Goal: Check status

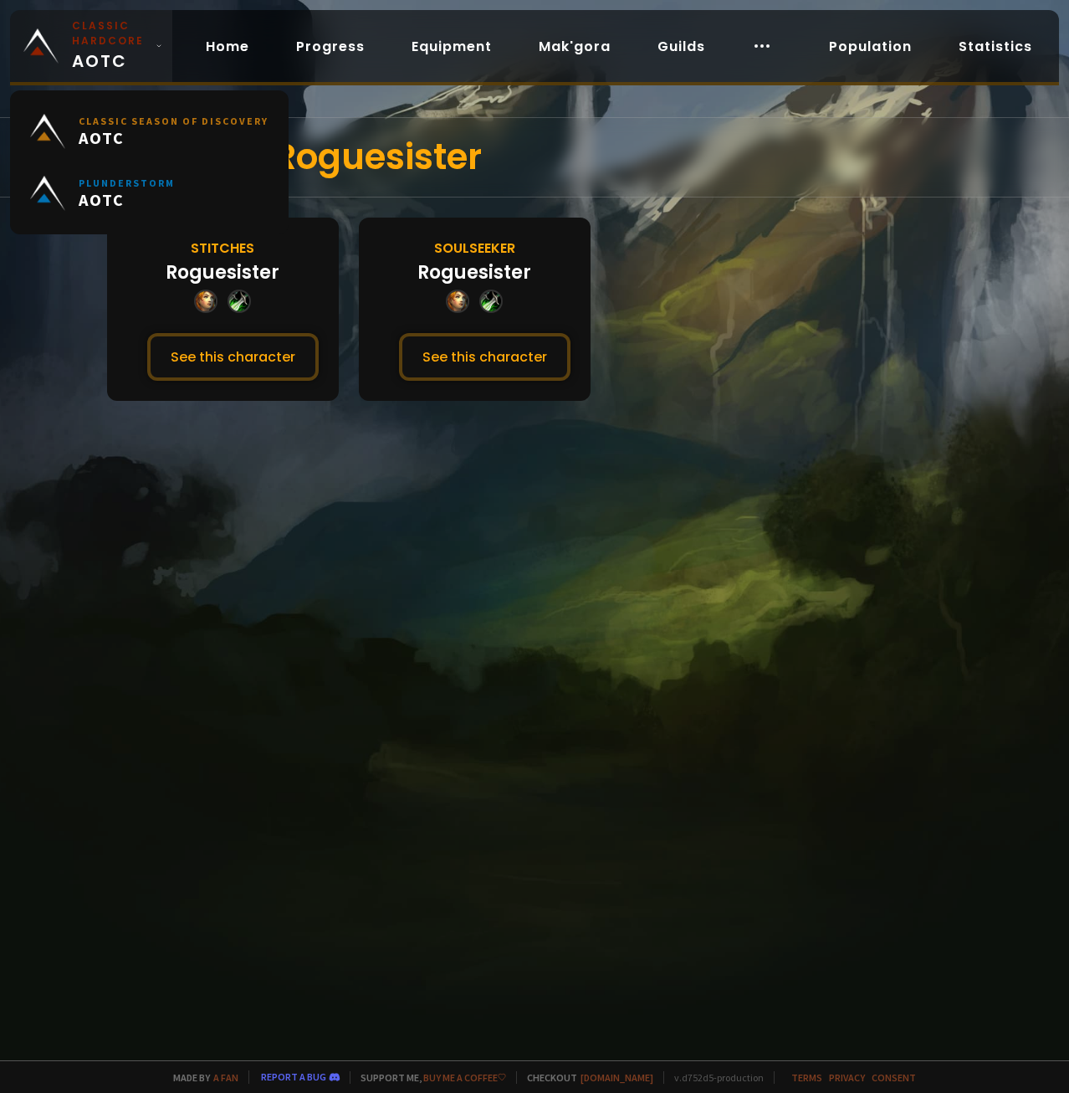
click at [79, 53] on span "Classic Hardcore AOTC" at bounding box center [110, 45] width 77 height 55
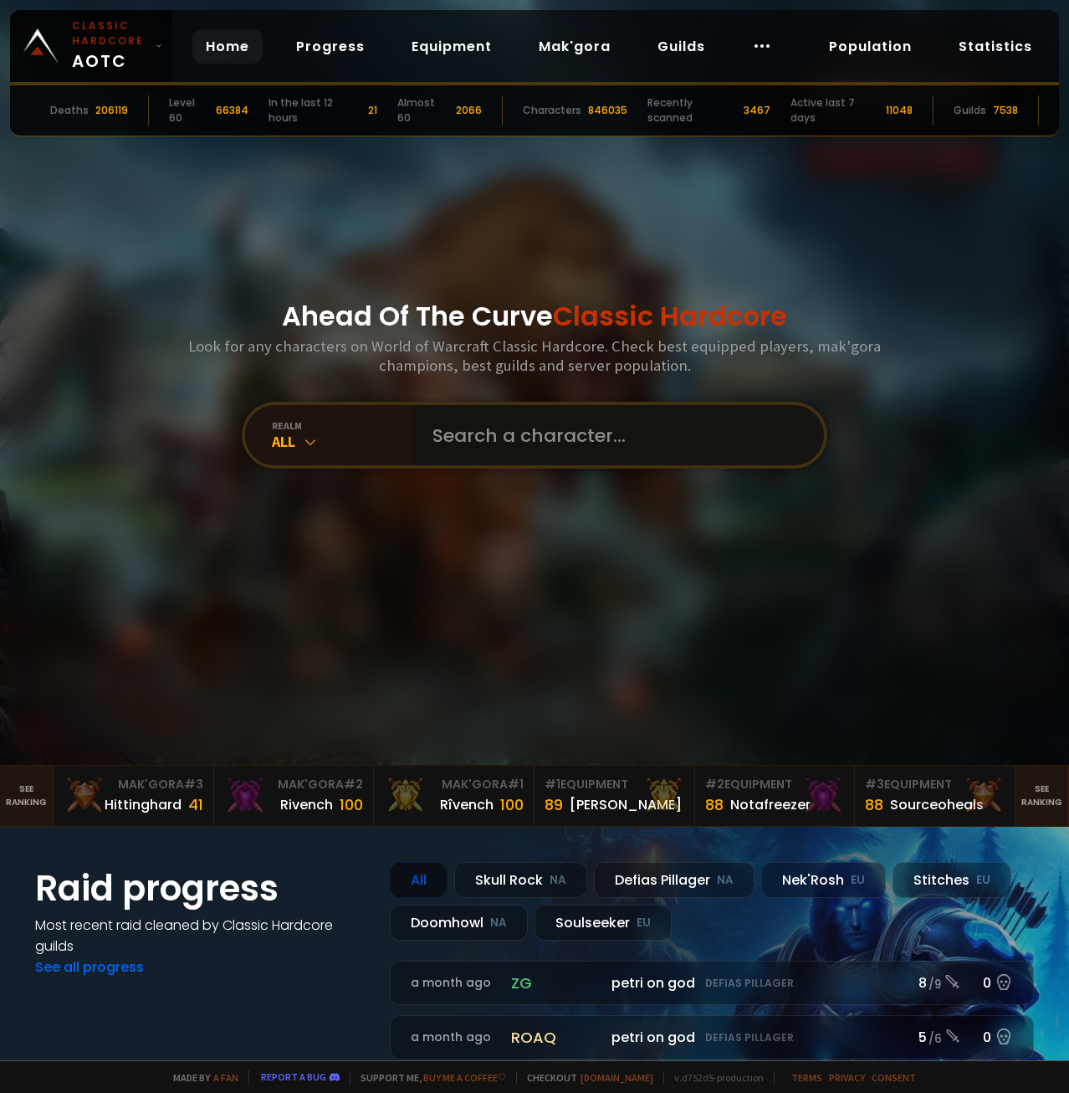
click at [491, 427] on input "text" at bounding box center [614, 435] width 382 height 60
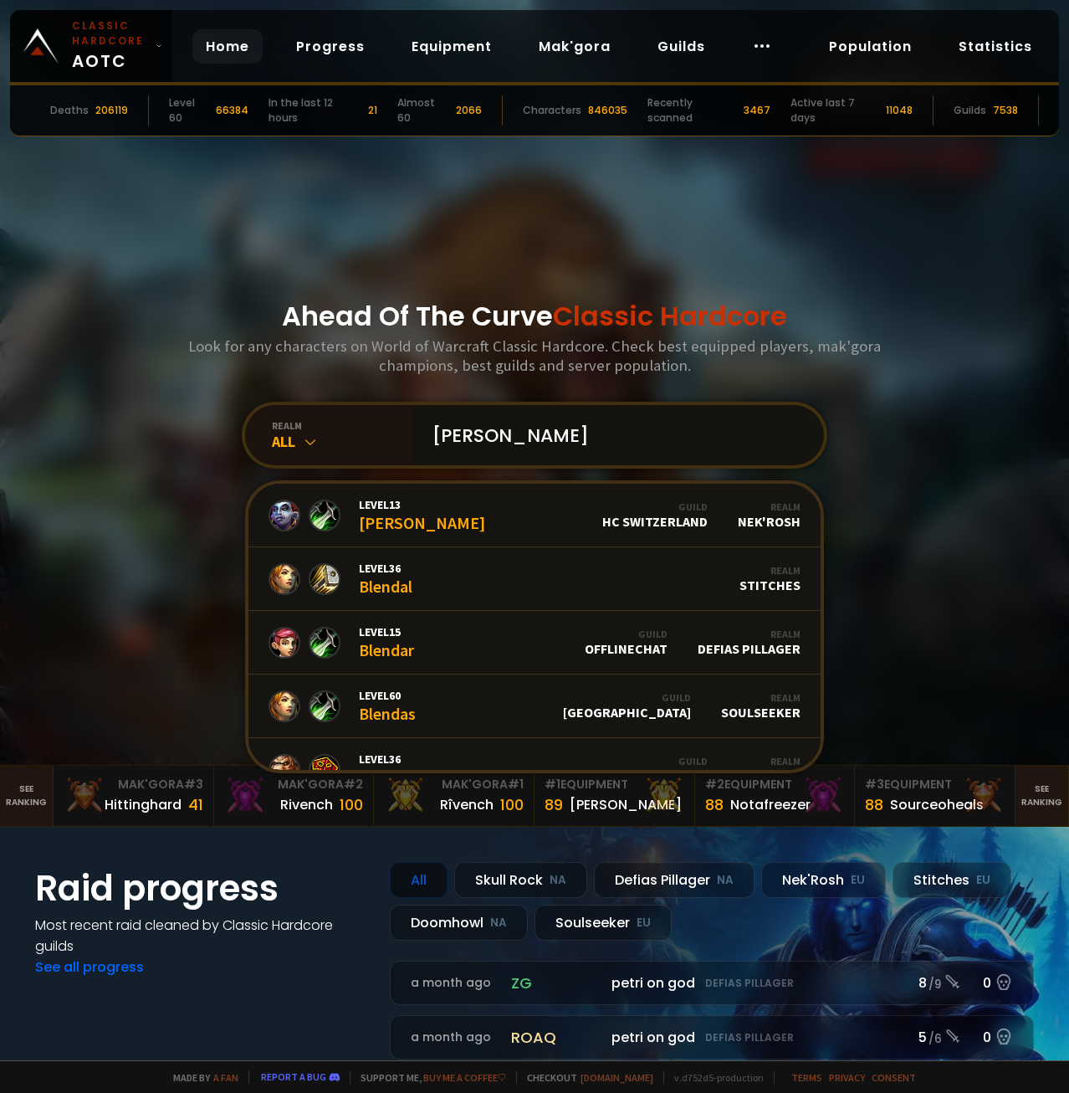
type input "blendas"
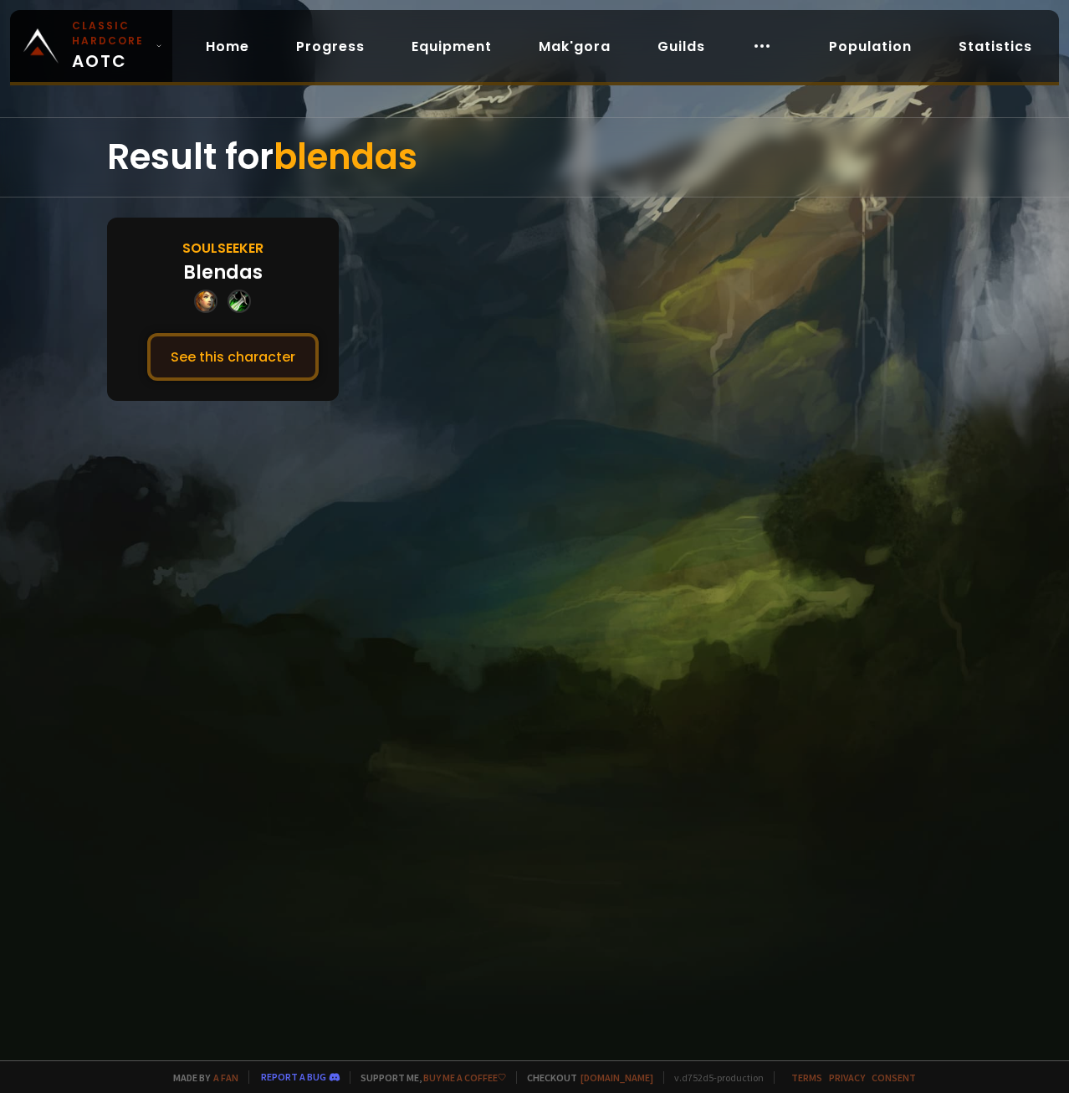
click at [220, 348] on button "See this character" at bounding box center [233, 357] width 172 height 48
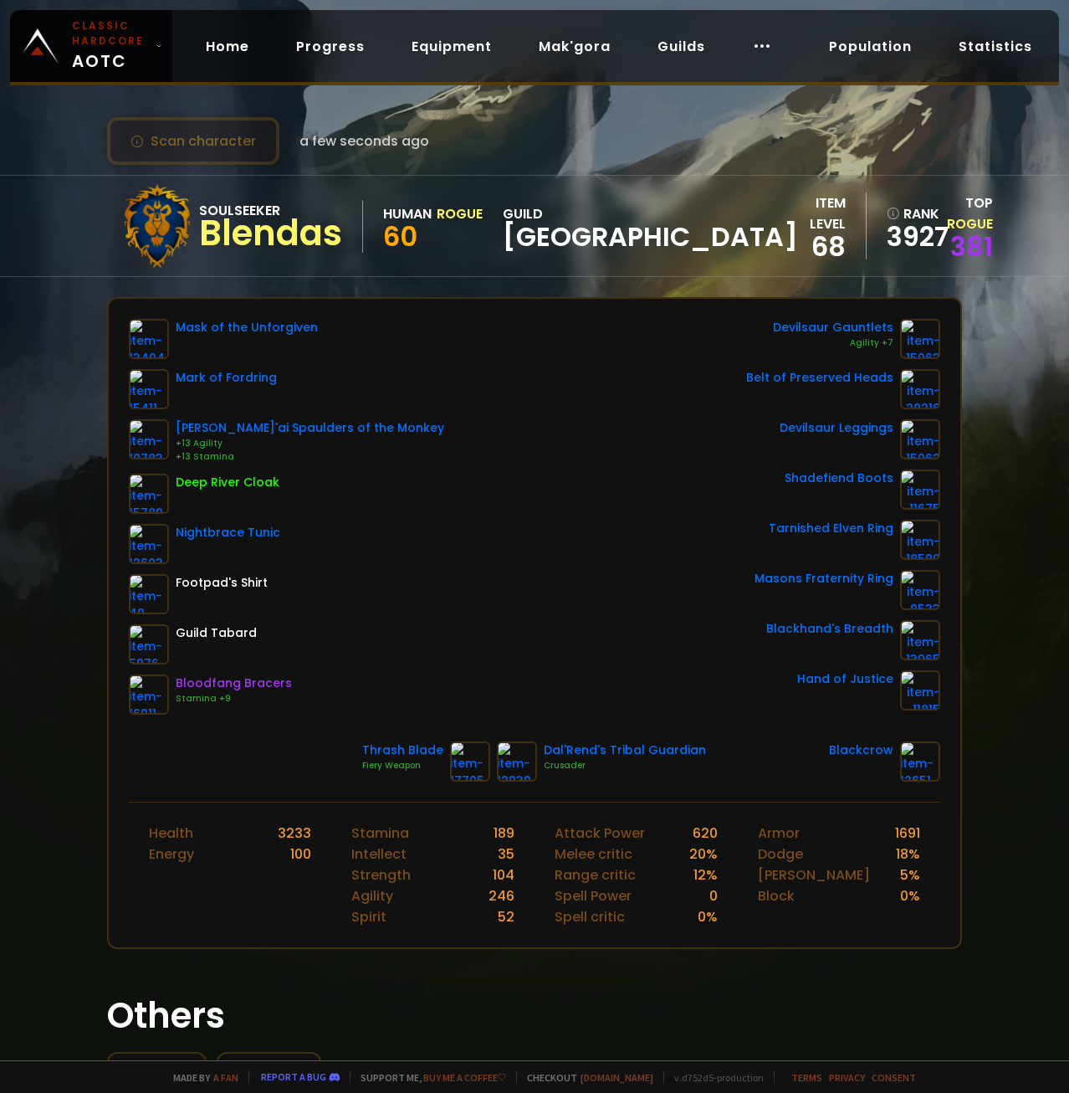
click at [213, 149] on button "Scan character" at bounding box center [193, 141] width 172 height 48
